Goal: Communication & Community: Answer question/provide support

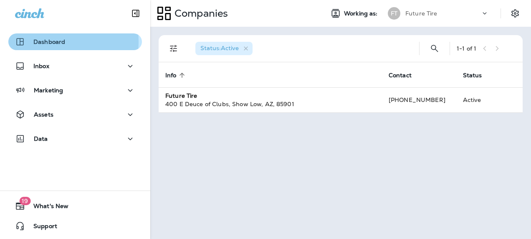
click at [49, 42] on p "Dashboard" at bounding box center [49, 41] width 32 height 7
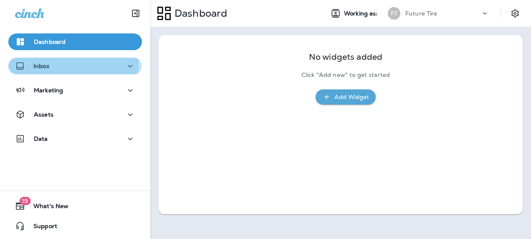
click at [38, 64] on p "Inbox" at bounding box center [41, 66] width 16 height 7
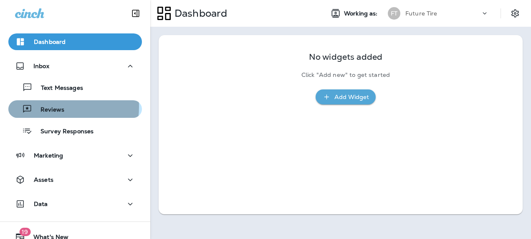
click at [48, 106] on p "Reviews" at bounding box center [48, 110] width 32 height 8
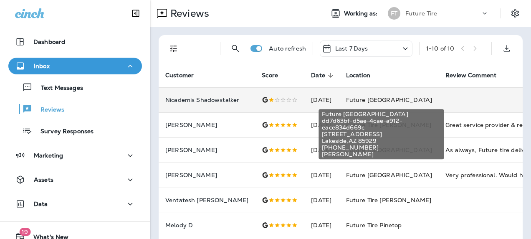
click at [370, 98] on span "Future [GEOGRAPHIC_DATA]" at bounding box center [389, 100] width 86 height 8
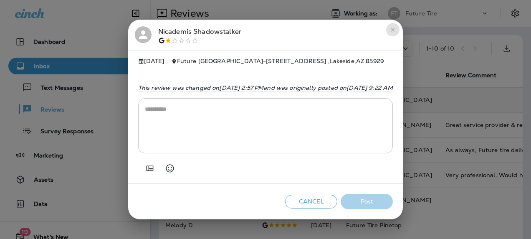
click at [395, 28] on icon "close" at bounding box center [393, 30] width 4 height 4
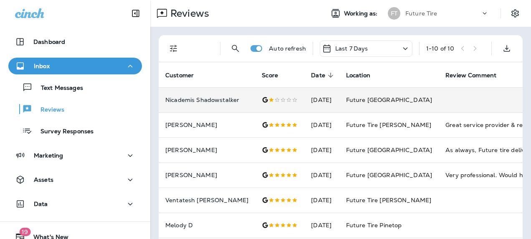
click at [451, 100] on td at bounding box center [501, 99] width 125 height 25
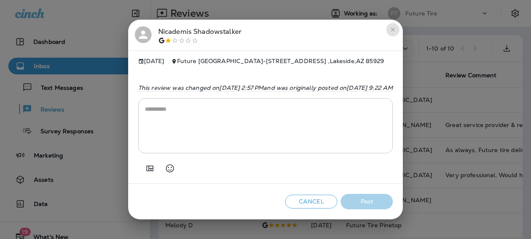
click at [396, 26] on icon "close" at bounding box center [392, 29] width 7 height 7
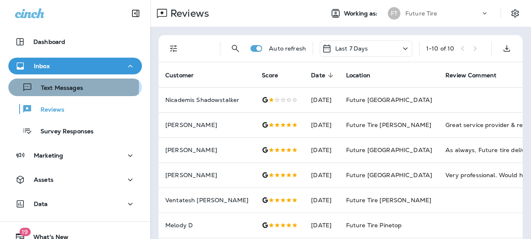
click at [61, 86] on p "Text Messages" at bounding box center [58, 88] width 50 height 8
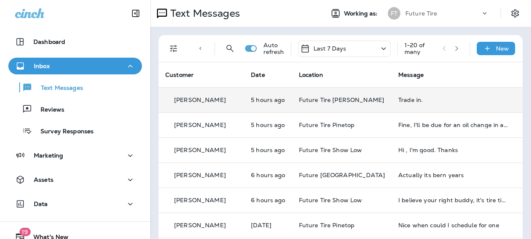
click at [398, 100] on div "Trade in." at bounding box center [454, 99] width 112 height 7
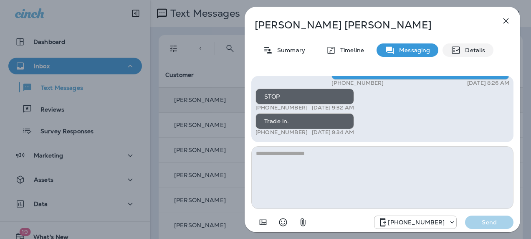
click at [477, 48] on p "Details" at bounding box center [473, 50] width 24 height 7
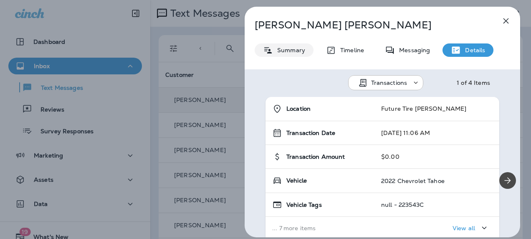
click at [275, 45] on div "Summary" at bounding box center [284, 49] width 59 height 13
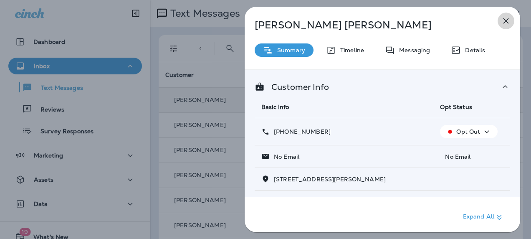
click at [504, 23] on icon "button" at bounding box center [506, 21] width 10 height 10
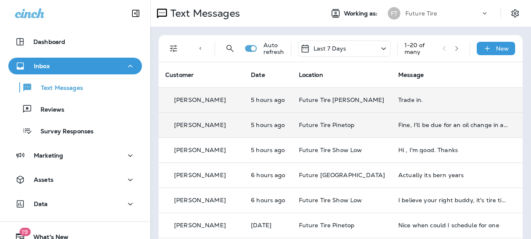
click at [401, 131] on td "Fine, I'll be due for an oil change in about 100ormiles" at bounding box center [453, 124] width 125 height 25
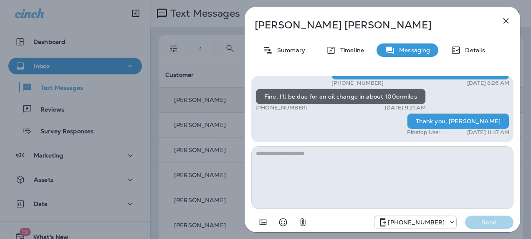
click at [508, 22] on icon "button" at bounding box center [506, 21] width 10 height 10
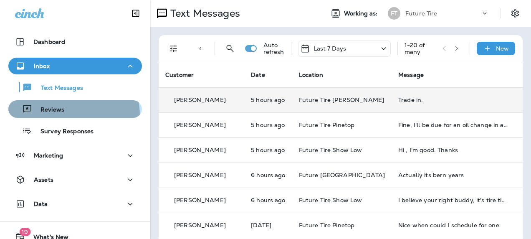
click at [57, 115] on button "Reviews" at bounding box center [75, 109] width 134 height 18
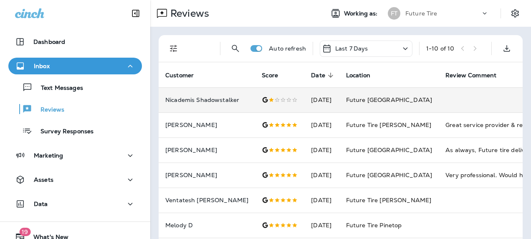
click at [452, 88] on td at bounding box center [501, 99] width 125 height 25
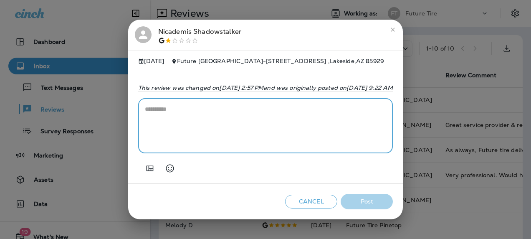
click at [162, 116] on textarea at bounding box center [266, 126] width 242 height 42
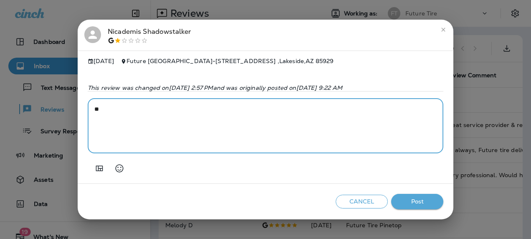
type textarea "*"
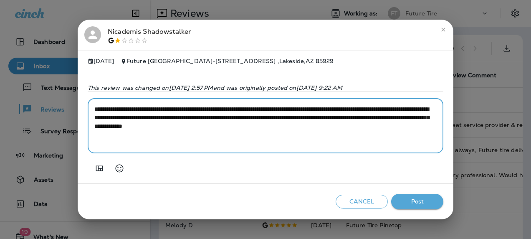
type textarea "**********"
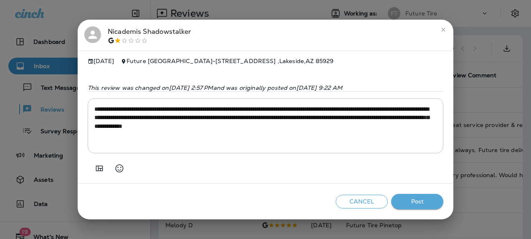
click at [60, 19] on div "**********" at bounding box center [265, 119] width 531 height 239
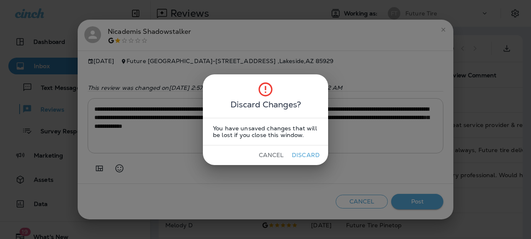
click at [457, 12] on div "Discard Changes? You have unsaved changes that will be lost if you close this w…" at bounding box center [265, 119] width 531 height 239
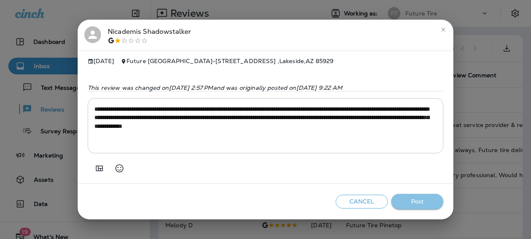
click at [414, 202] on button "Post" at bounding box center [417, 201] width 52 height 15
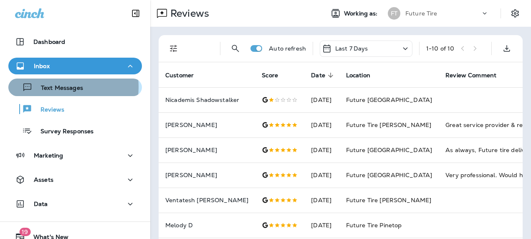
click at [54, 87] on p "Text Messages" at bounding box center [58, 88] width 50 height 8
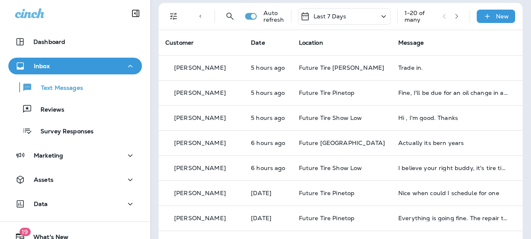
scroll to position [33, 0]
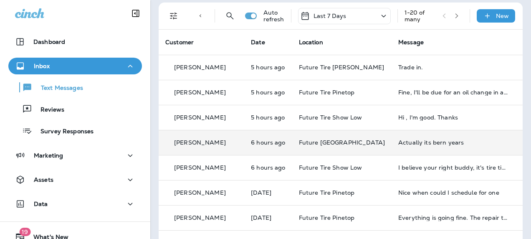
click at [409, 138] on td "Actually its bern years" at bounding box center [453, 142] width 125 height 25
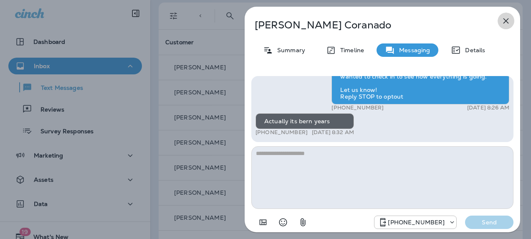
click at [508, 17] on icon "button" at bounding box center [506, 21] width 10 height 10
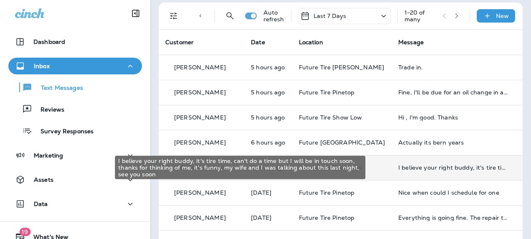
click at [424, 169] on div "I believe your right buddy, it's tire time, can't do a time but I will be in to…" at bounding box center [454, 167] width 112 height 7
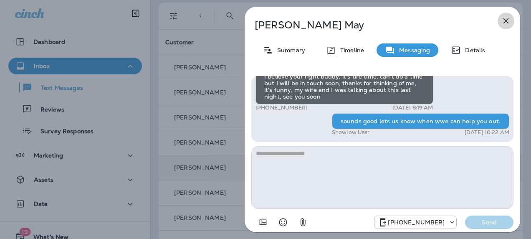
click at [507, 19] on icon "button" at bounding box center [505, 20] width 5 height 5
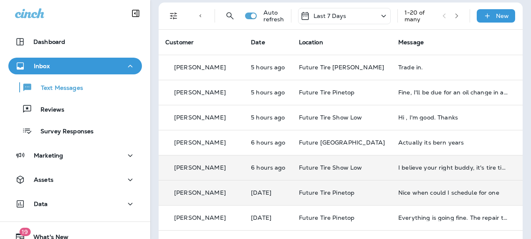
click at [427, 193] on div "Nice when could I schedule for one" at bounding box center [454, 192] width 112 height 7
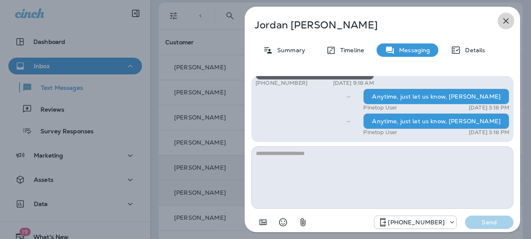
click at [508, 21] on icon "button" at bounding box center [506, 21] width 10 height 10
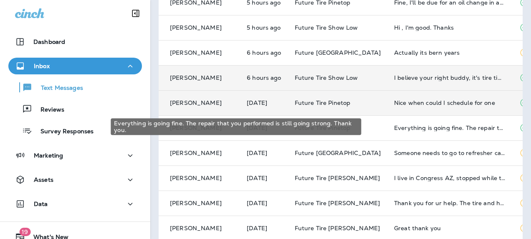
scroll to position [123, 0]
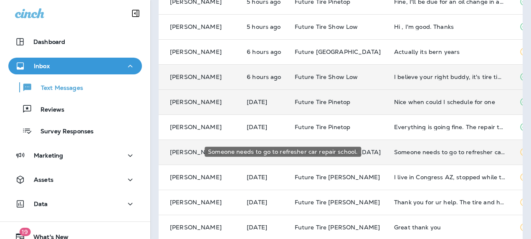
click at [438, 150] on div "Someone needs to go to refresher car repair school." at bounding box center [450, 152] width 112 height 7
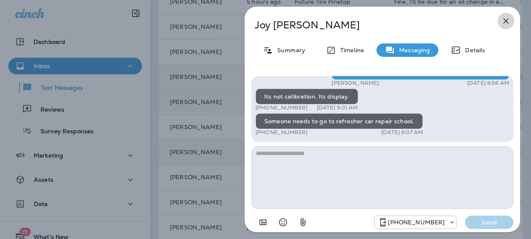
click at [507, 23] on icon "button" at bounding box center [506, 21] width 10 height 10
